Goal: Information Seeking & Learning: Check status

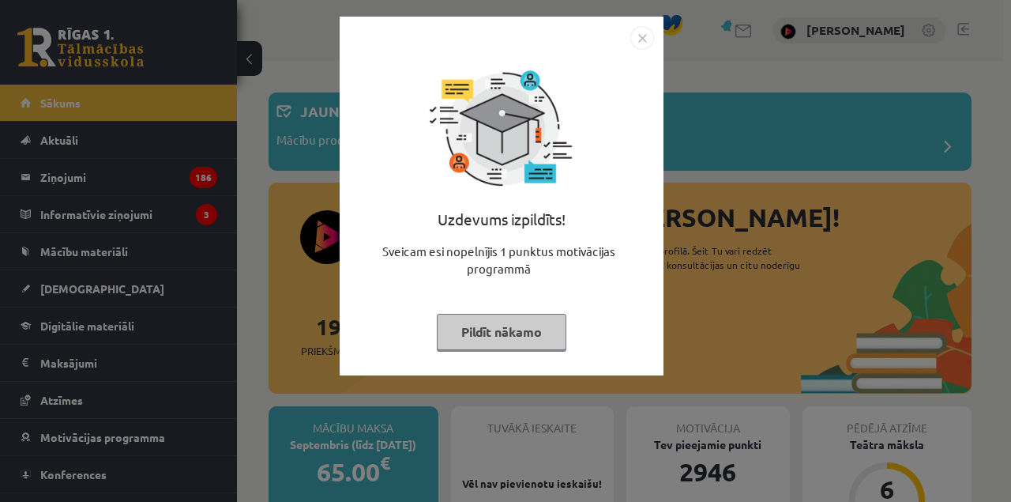
click at [113, 224] on div "Uzdevums izpildīts! Sveicam esi nopelnījis 1 punktus motivācijas programmā Pild…" at bounding box center [505, 251] width 1011 height 502
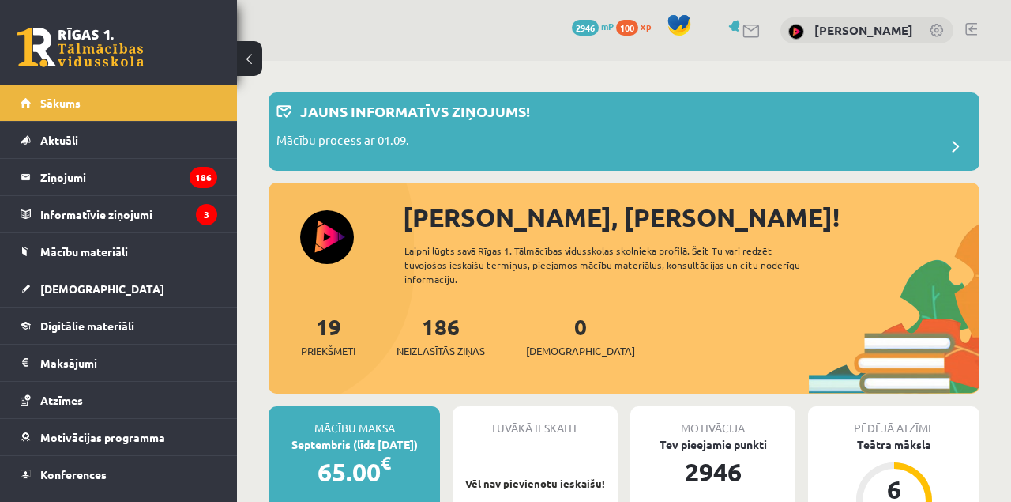
click at [72, 216] on legend "Informatīvie ziņojumi 3" at bounding box center [128, 214] width 177 height 36
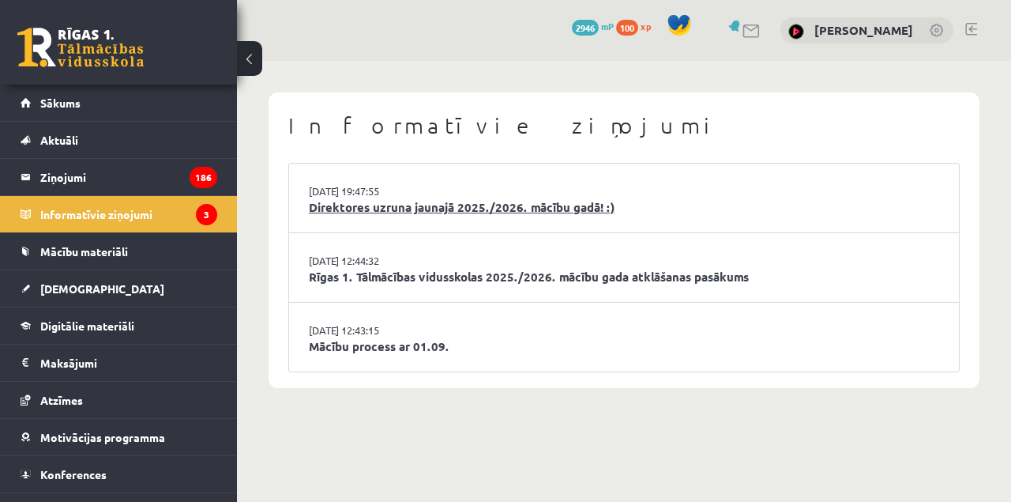
click at [370, 210] on link "Direktores uzruna jaunajā 2025./2026. mācību gadā! :)" at bounding box center [624, 207] width 630 height 18
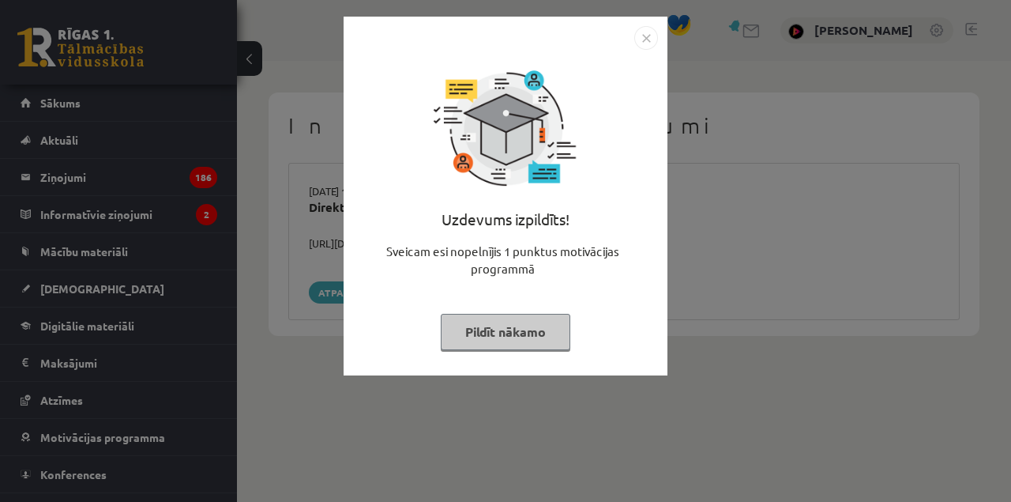
click at [318, 197] on div "Uzdevums izpildīts! Sveicam esi nopelnījis 1 punktus motivācijas programmā Pild…" at bounding box center [505, 251] width 1011 height 502
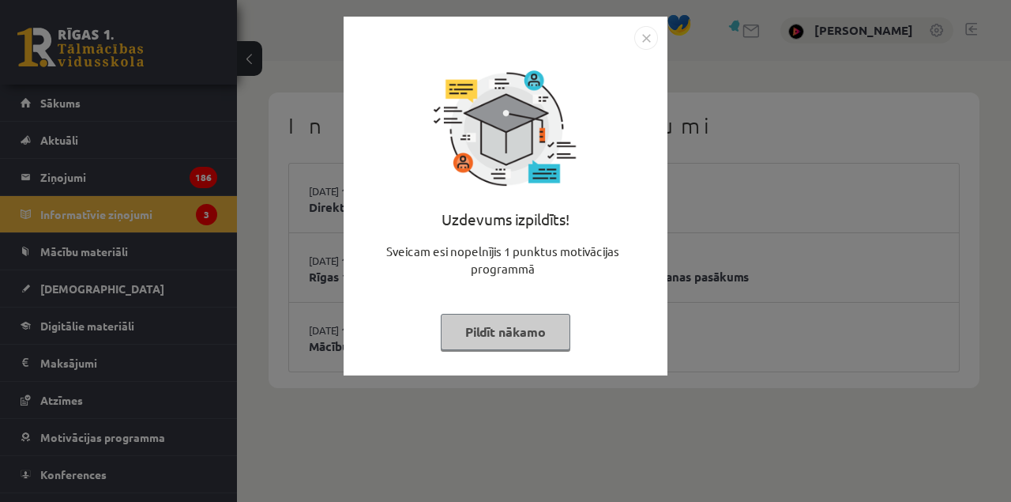
click at [155, 259] on div "Uzdevums izpildīts! Sveicam esi nopelnījis 1 punktus motivācijas programmā Pild…" at bounding box center [505, 251] width 1011 height 502
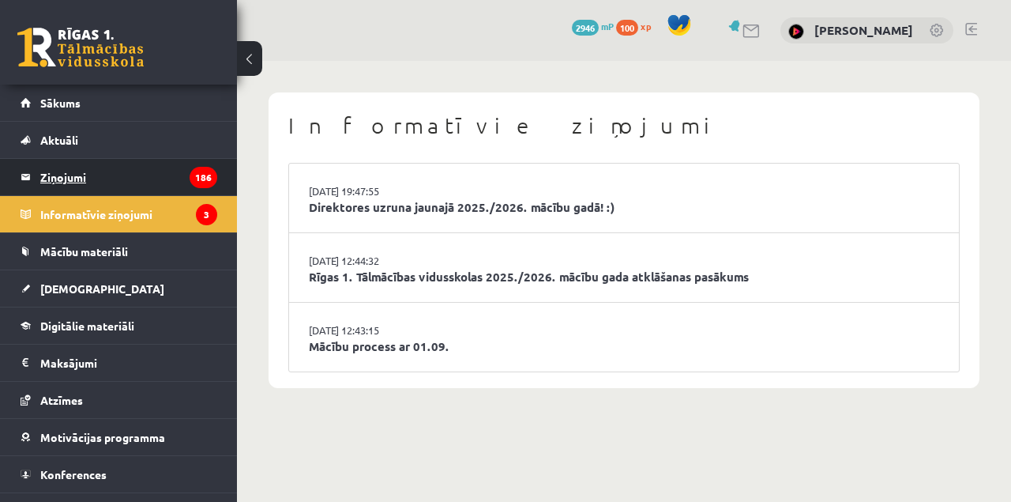
click at [93, 175] on legend "Ziņojumi 186" at bounding box center [128, 177] width 177 height 36
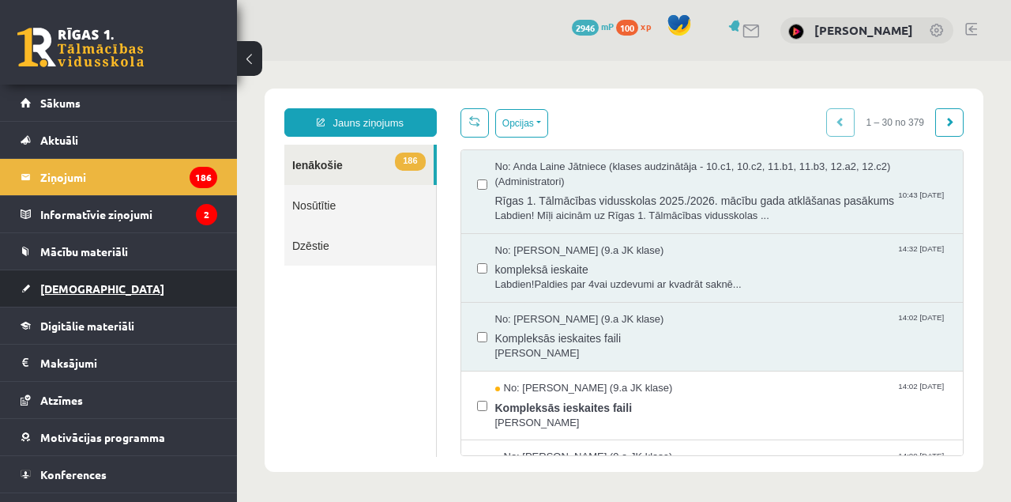
click at [55, 296] on link "[DEMOGRAPHIC_DATA]" at bounding box center [119, 288] width 197 height 36
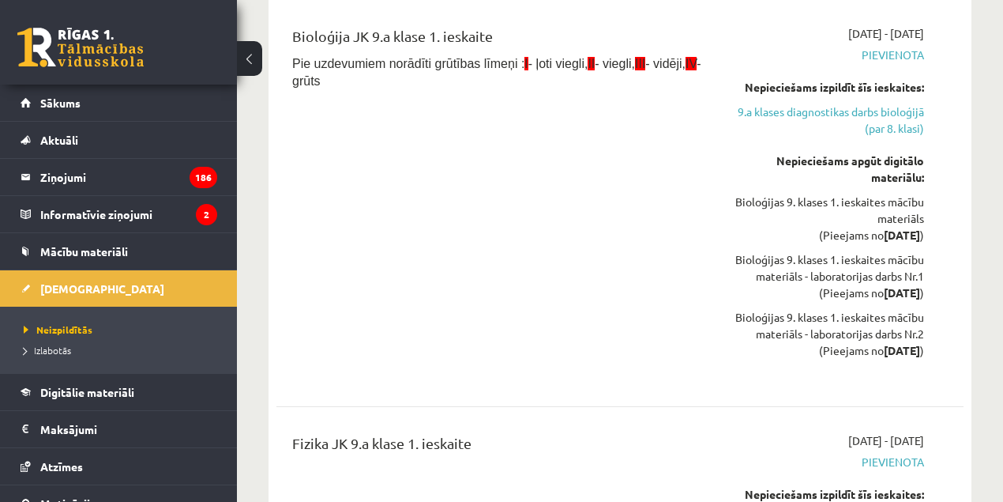
scroll to position [862, 0]
